Goal: Task Accomplishment & Management: Manage account settings

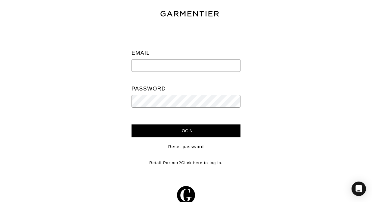
click at [156, 65] on input "email" at bounding box center [186, 65] width 109 height 13
type input "[EMAIL_ADDRESS][DOMAIN_NAME]"
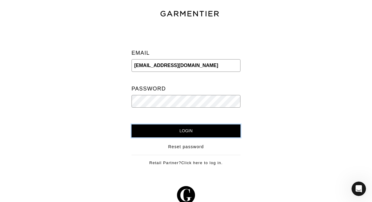
click at [200, 132] on input "Login" at bounding box center [186, 131] width 109 height 13
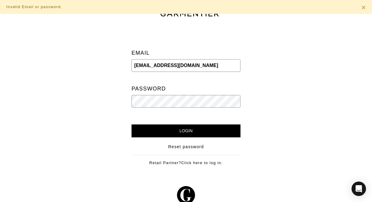
click at [181, 113] on div "Email [EMAIL_ADDRESS][DOMAIN_NAME] Password" at bounding box center [186, 80] width 100 height 90
click at [177, 109] on div "Email [EMAIL_ADDRESS][DOMAIN_NAME] Password" at bounding box center [186, 80] width 100 height 90
